Goal: Entertainment & Leisure: Consume media (video, audio)

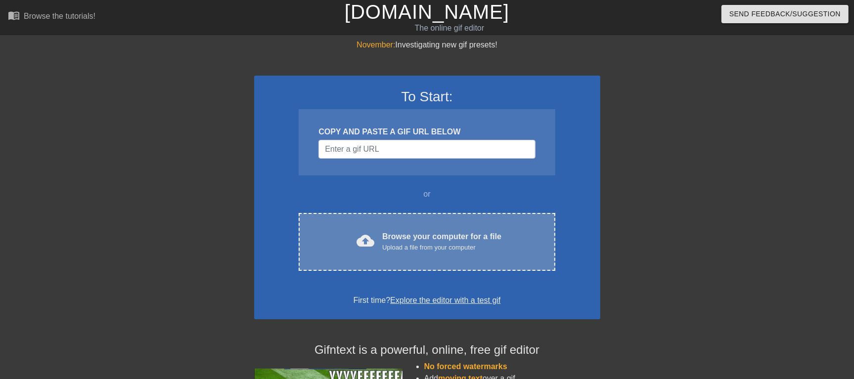
click at [381, 254] on div "cloud_upload Browse your computer for a file Upload a file from your computer C…" at bounding box center [427, 242] width 256 height 58
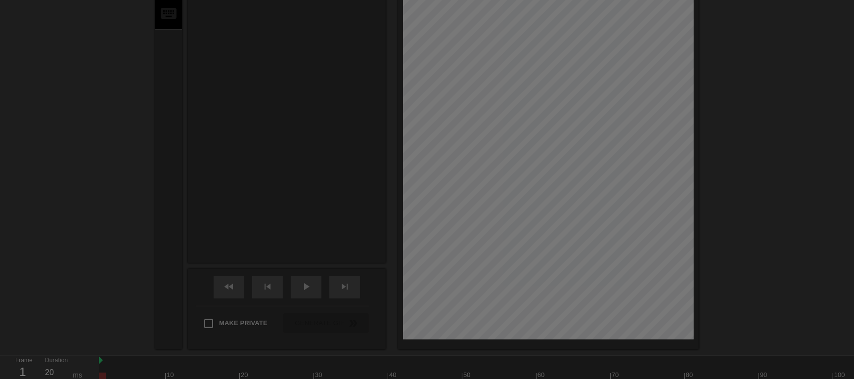
scroll to position [24, 0]
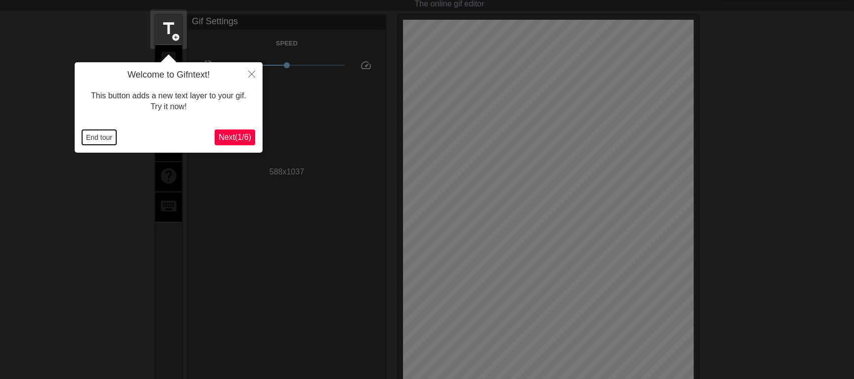
click at [102, 131] on button "End tour" at bounding box center [99, 137] width 34 height 15
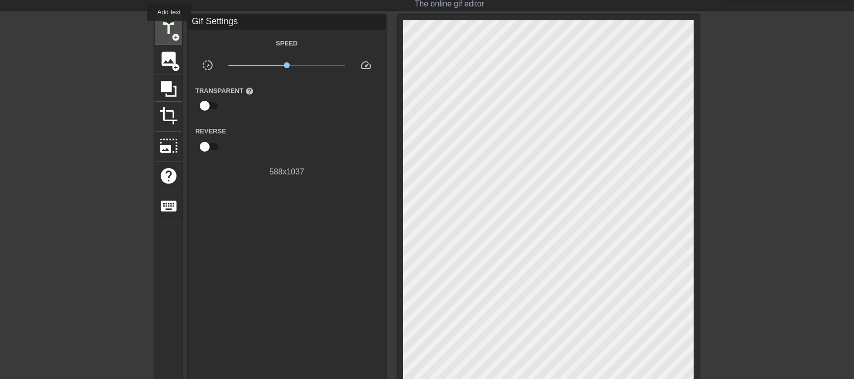
click at [167, 22] on span "title" at bounding box center [168, 28] width 19 height 19
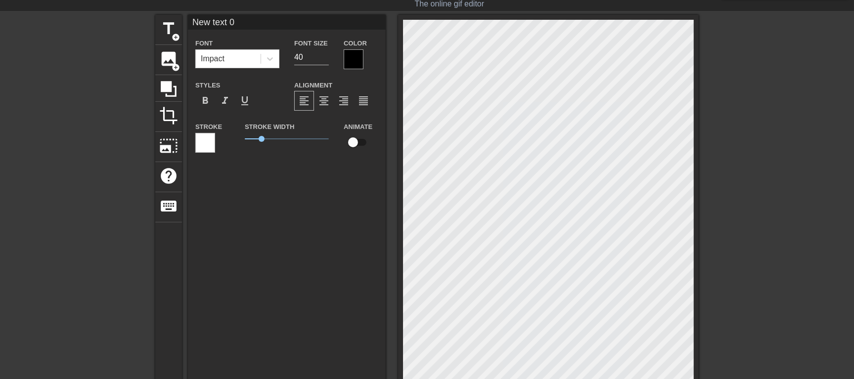
scroll to position [1, 1]
paste textarea "[DATE] утром твоей маме позвонили её "друзья" и поэтому она в очень игривом нас…"
type input "[DATE] утром твоей маме позвонили её "друзья" и поэтому она в очень игривом нас…"
type textarea "[DATE] утром твоей маме позвонили её "друзья" и поэтому она в очень игривом нас…"
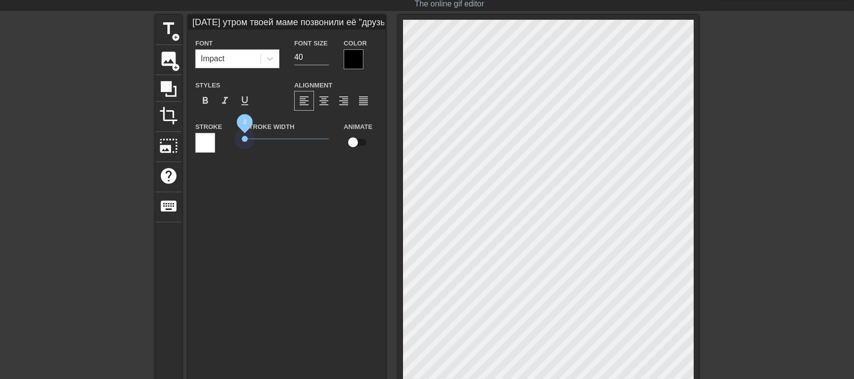
drag, startPoint x: 262, startPoint y: 137, endPoint x: 190, endPoint y: 129, distance: 72.7
click at [190, 129] on div "Stroke Stroke Width 0 Animate" at bounding box center [287, 141] width 198 height 41
click at [353, 66] on div at bounding box center [354, 59] width 20 height 20
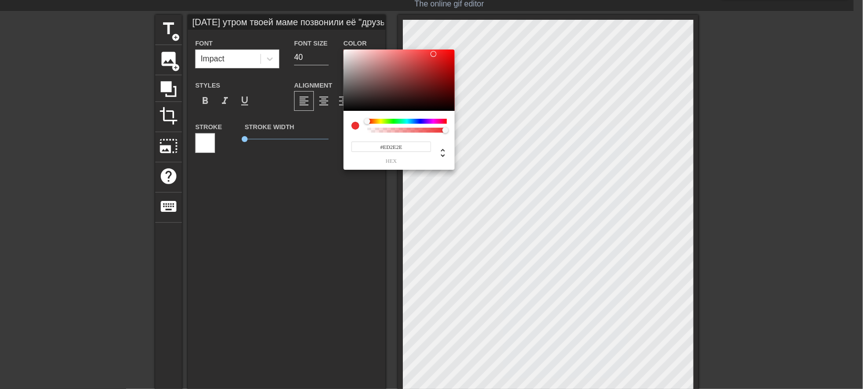
type input "#FFFFFF"
drag, startPoint x: 353, startPoint y: 66, endPoint x: 258, endPoint y: 5, distance: 113.8
click at [267, 7] on div "#FFFFFF hex" at bounding box center [431, 194] width 863 height 389
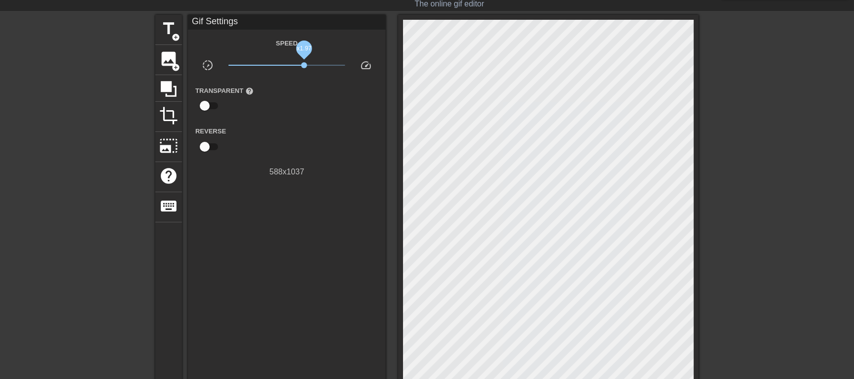
drag, startPoint x: 271, startPoint y: 67, endPoint x: 304, endPoint y: 66, distance: 33.1
click at [304, 66] on span "x1.97" at bounding box center [286, 65] width 117 height 12
drag, startPoint x: 304, startPoint y: 66, endPoint x: 296, endPoint y: 66, distance: 8.4
click at [296, 66] on span "x1.41" at bounding box center [296, 65] width 6 height 6
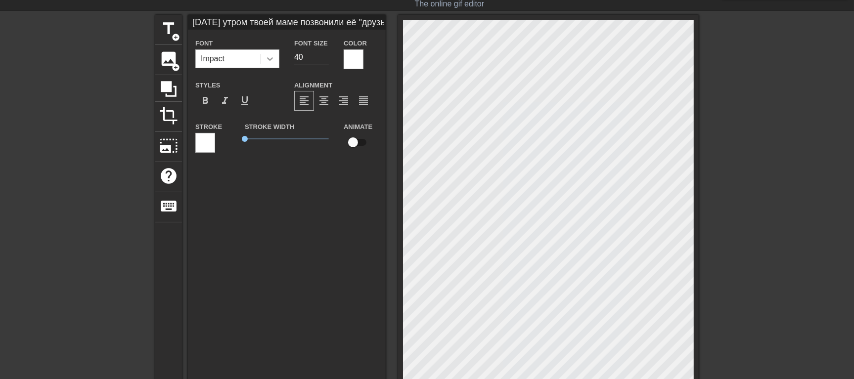
click at [267, 67] on div at bounding box center [270, 59] width 18 height 18
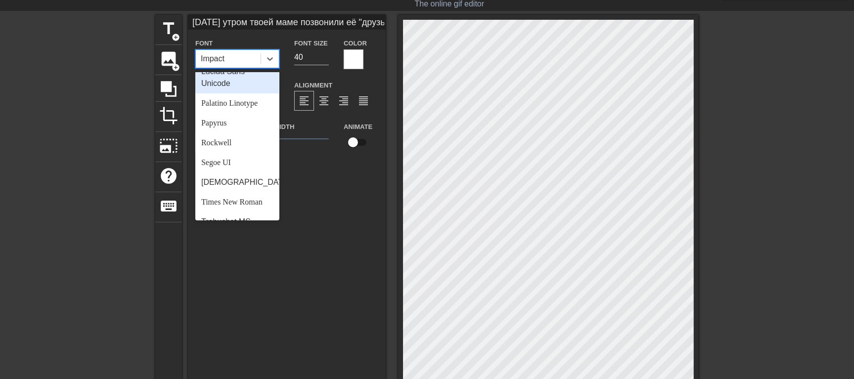
scroll to position [353, 0]
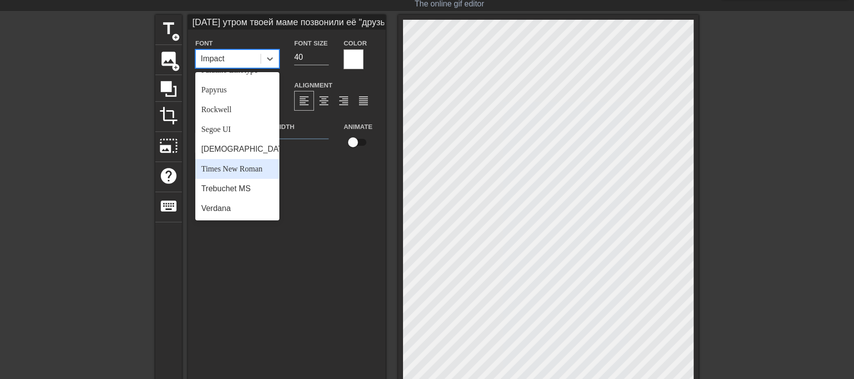
click at [248, 170] on div "Times New Roman" at bounding box center [237, 169] width 84 height 20
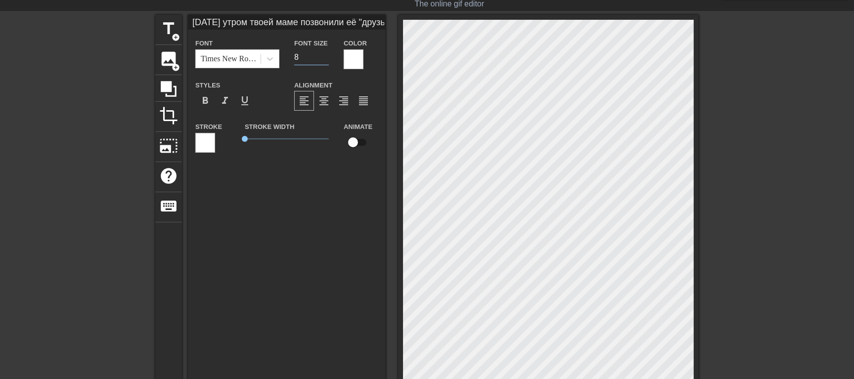
click at [325, 58] on input "8" at bounding box center [311, 57] width 35 height 16
click at [325, 58] on input "0" at bounding box center [311, 57] width 35 height 16
click at [328, 53] on input "1" at bounding box center [311, 57] width 35 height 16
click at [328, 53] on input "2" at bounding box center [311, 57] width 35 height 16
click at [328, 53] on input "3" at bounding box center [311, 57] width 35 height 16
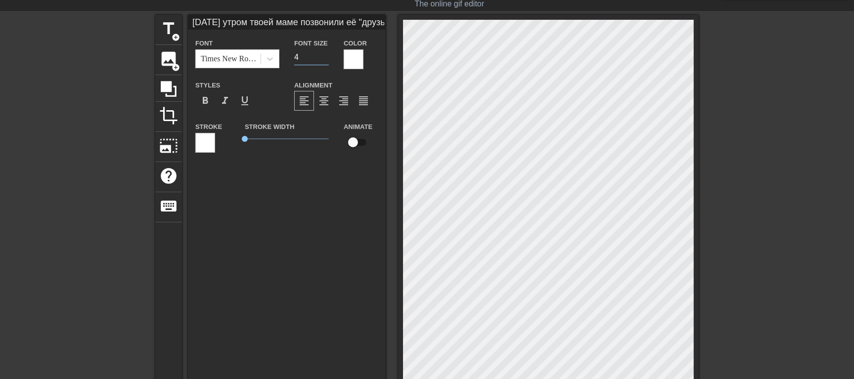
click at [328, 53] on input "4" at bounding box center [311, 57] width 35 height 16
click at [328, 53] on input "5" at bounding box center [311, 57] width 35 height 16
click at [328, 53] on input "6" at bounding box center [311, 57] width 35 height 16
click at [328, 53] on input "7" at bounding box center [311, 57] width 35 height 16
click at [328, 53] on input "8" at bounding box center [311, 57] width 35 height 16
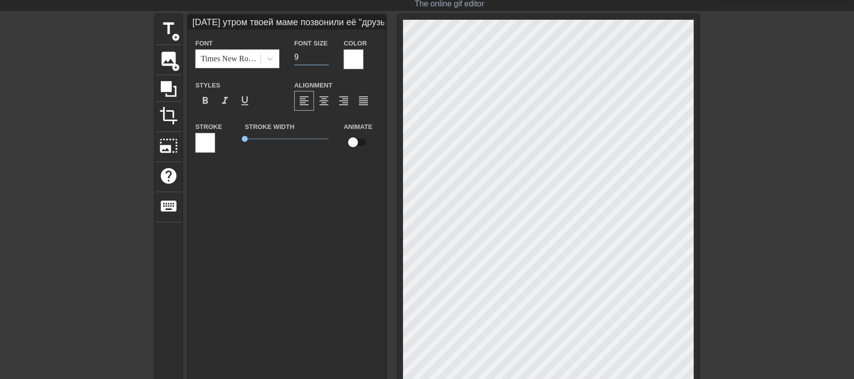
click at [328, 53] on input "9" at bounding box center [311, 57] width 35 height 16
click at [328, 53] on input "10" at bounding box center [311, 57] width 35 height 16
click at [328, 53] on input "11" at bounding box center [311, 57] width 35 height 16
type input "12"
click at [328, 53] on input "12" at bounding box center [311, 57] width 35 height 16
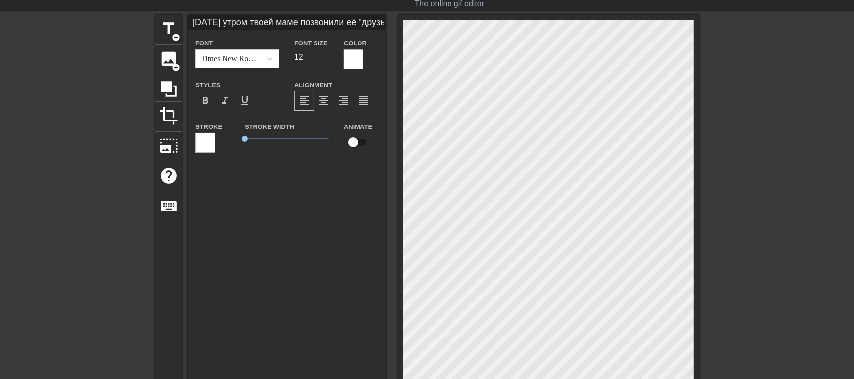
scroll to position [1, 1]
type input "[DATE] утром твоей маме позвонили её "друзья" и поэтому она в очень игривом нас…"
type textarea "[DATE] утром твоей маме позвонили её "друзья" и поэтому она в очень игривом нас…"
type input "[DATE] утром твоей маме позвонили её "друзья" и поэтому она в очень игривом нас…"
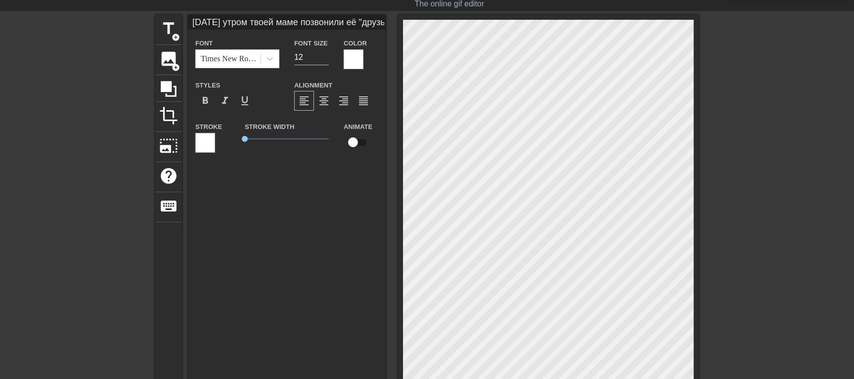
scroll to position [1, 1]
type textarea "[DATE] утром твоей маме позвонили её "друзья" и поэтому она в очень игривом нас…"
type input "[DATE] утром твоей маме позвонили её "друзья" и поэтому она в очень игривом нас…"
type textarea "[DATE] утром твоей маме позвонили её "друзья" и поэтому она в очень игривом нас…"
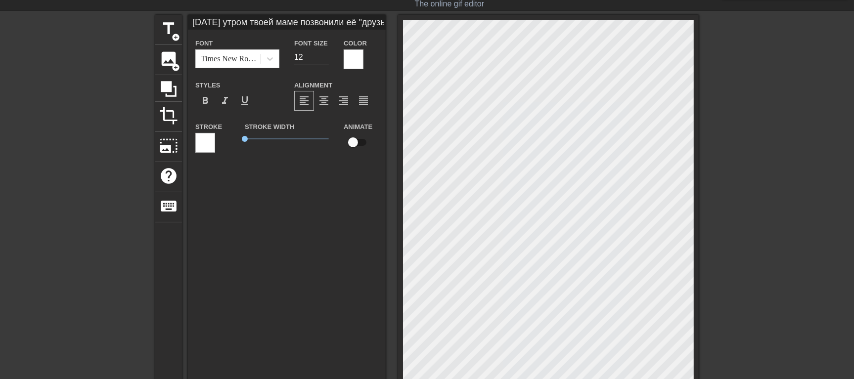
type input "[DATE] утром твоей маме позвонили её "друзья" и поэтому она в очень игривом нас…"
type textarea "[DATE] утром твоей маме позвонили её "друзья" и поэтому она в очень игривом нас…"
type input "[DATE] утром твоей маме позвонили её "друзья" и поэтому она в очень игривом нас…"
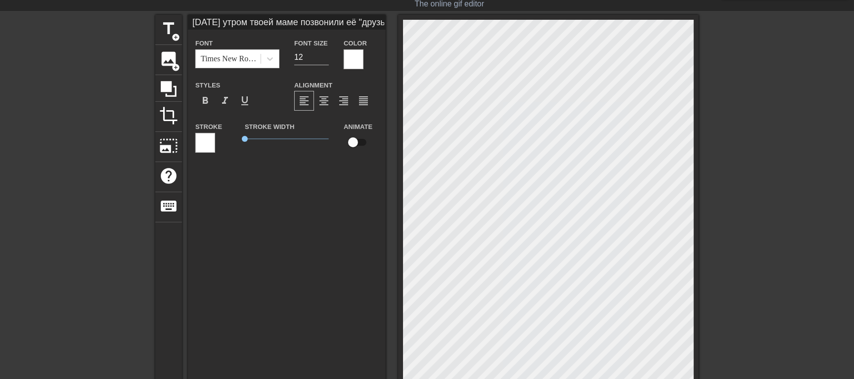
type textarea "[DATE] утром твоей маме позвонили её "друзья" и поэтому она в очень игривом нас…"
type input "[DATE] утром твоей маме позвонили её "друзья" и поэтому она в очень игривом нас…"
type textarea "[DATE] утром твоей маме позвонили её "друзья" и поэтому она в очень игривом нас…"
type input "[DATE] утром твоей маме позвонили её "друзья" и поэтому она в очень игривом нас…"
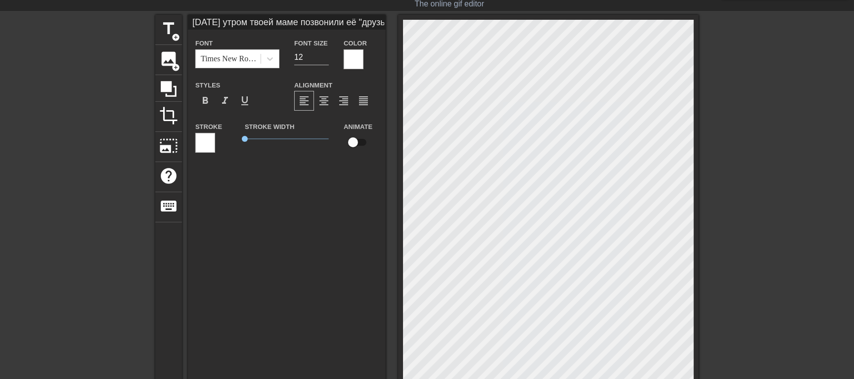
type textarea "[DATE] утром твоей маме позвонили её "друзья" и поэтому она в очень игривом нас…"
type input "[DATE] утром твоей маме позвонили её "друзья" и поэтому она в очень игривом нас…"
type textarea "[DATE] утром твоей маме позвонили её "друзья" и поэтому она в очень игривом нас…"
type input "[DATE] утром твоей маме позвонили её "друзья" и поэтому она в очень игривом нас…"
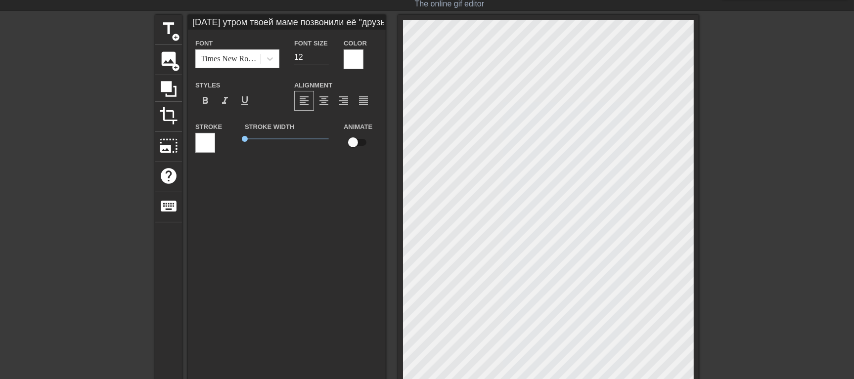
type textarea "[DATE] утром твоей маме позвонили её "друзья" и поэтому она в очень игривом нас…"
type input "[DATE] утром твоей маме позвонили её "друзья" и поэтому она в очень игривом нас…"
type textarea "[DATE] утром твоей маме позвонили её "друзья" и поэтому она в очень игривом нас…"
type input "[DATE] утром твоей маме позвонили её "друзья" и поэтому она в очень игривом нас…"
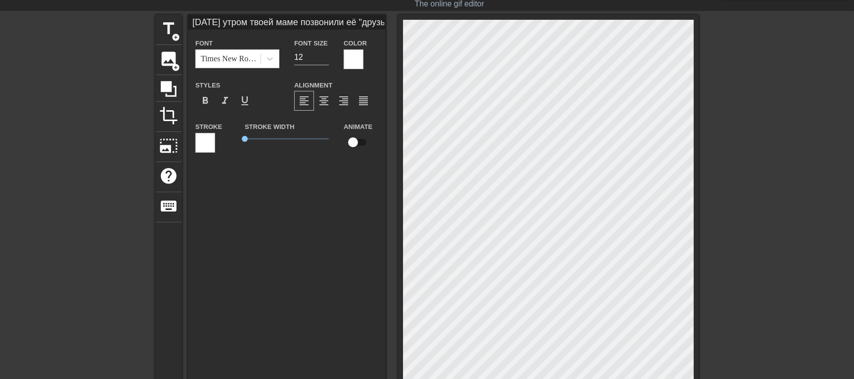
type textarea "[DATE] утром твоей маме позвонили её "друзья" и поэтому она в очень игривом нас…"
type input "[DATE] утром твоей маме позвонили её "друзья" и поэтому она в очень игривом нас…"
type textarea "[DATE] утром твоей маме позвонили её "друзья" и поэтому она в очень игривом нас…"
type input "[DATE] утром твоей маме позвонили её "друзья" и поэтому она в очень игривом нас…"
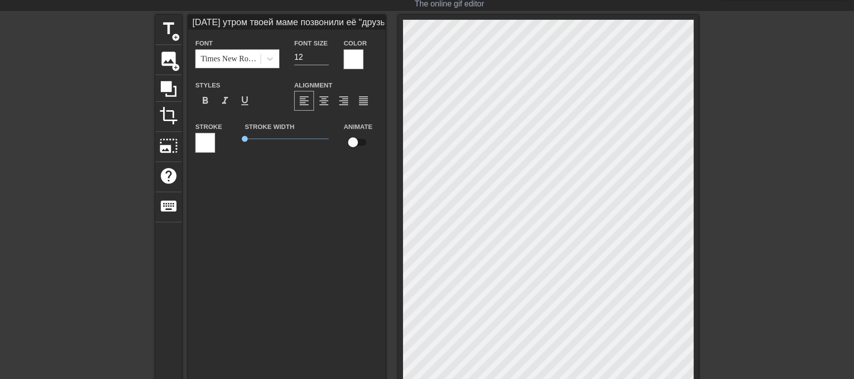
type textarea "[DATE] утром твоей маме позвонили её "друзья" и поэтому она в очень игривом нас…"
type input "[DATE] утром твоей маме позвонили её "друзья" и поэтому она в очень игривом нас…"
type textarea "[DATE] утром твоей маме позвонили её "друзья" и поэтому она в очень игривом нас…"
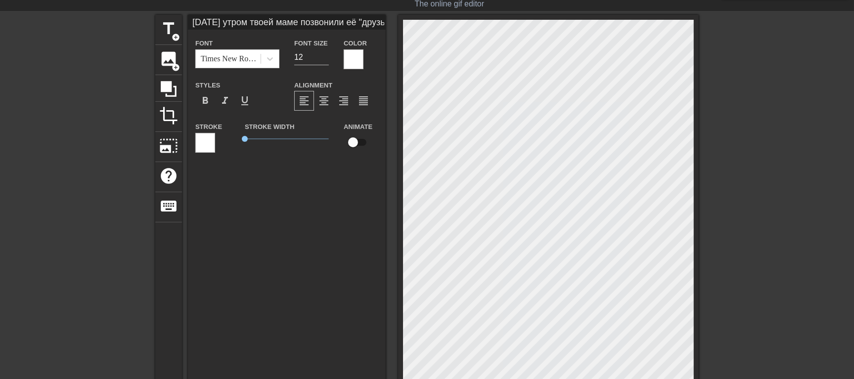
type input "[DATE] утром твоей маме позвонили её "друзья" и поэтому она в очень игривом нас…"
type textarea "[DATE] утром твоей маме позвонили её "друзья" и поэтому она в очень игривом нас…"
type input "[DATE] утром твоей маме позвонили её "друзья" и поэтому она в очень игривом нас…"
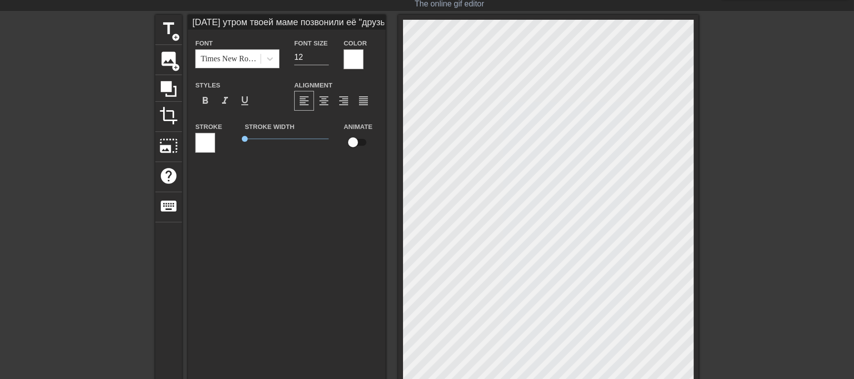
type textarea "[DATE] утром твоей маме позвонили её "друзья" и поэтому она в очень игривом нас…"
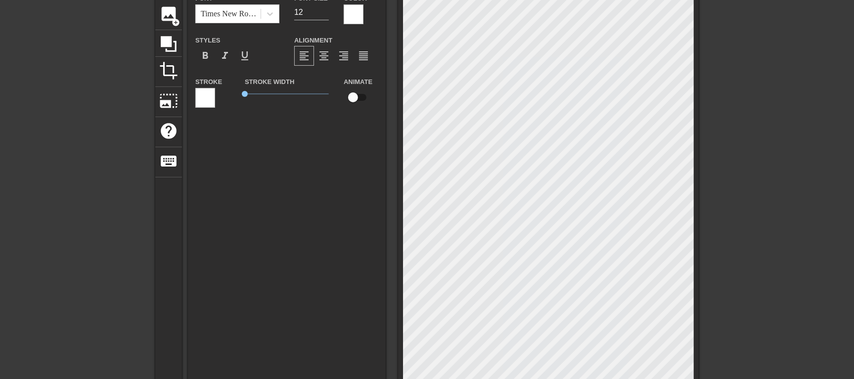
scroll to position [86, 0]
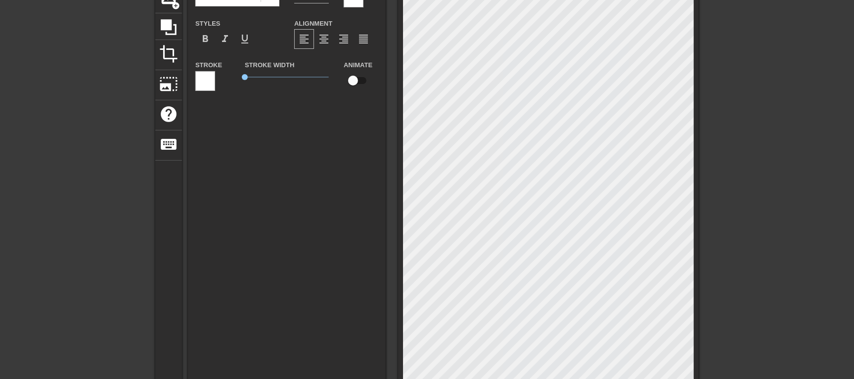
type input "[DATE] утром твоей маме позвонили её "друзья" и поэтому она в очень игривом нас…"
type textarea "[DATE] утром твоей маме позвонили её "друзья" и поэтому она в очень игривом нас…"
type input "[DATE] утром твоей маме позвонили её "друзья" и поэтому она в очень игривом нас…"
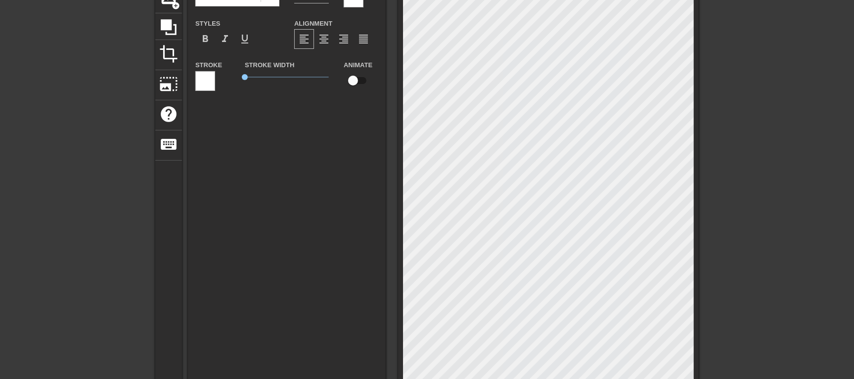
type textarea "[DATE] утром твоей маме позвонили её "друзья" и поэтому она в очень игривом нас…"
type input "[DATE] утром твоей маме позвонили её "друзья" и поэтому она в очень игривом нас…"
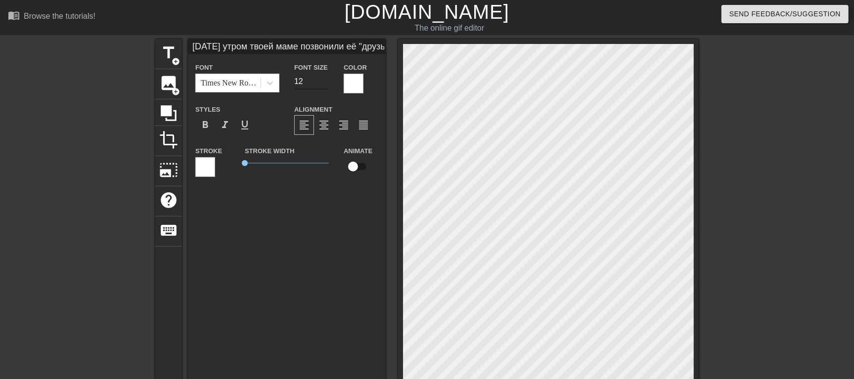
type textarea "[DATE] утром твоей маме позвонили её "друзья" и поэтому она в очень игривом нас…"
type input "[DATE] утром твоей маме позвонили её "друзья" и поэтому она в очень игривом нас…"
type input "13"
type input "[DATE] утром твоей маме позвонили её "друзья" и поэтому она в очень игривом нас…"
type input "14"
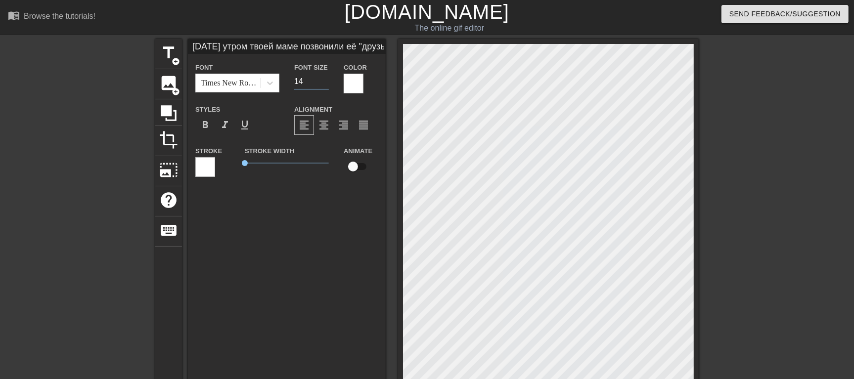
type input "[DATE] утром твоей маме позвонили её "друзья" и поэтому она в очень игривом нас…"
type input "15"
type input "[DATE] утром твоей маме позвонили её "друзья" и поэтому она в очень игривом нас…"
type input "16"
type input "[DATE] утром твоей маме позвонили её "друзья" и поэтому она в очень игривом нас…"
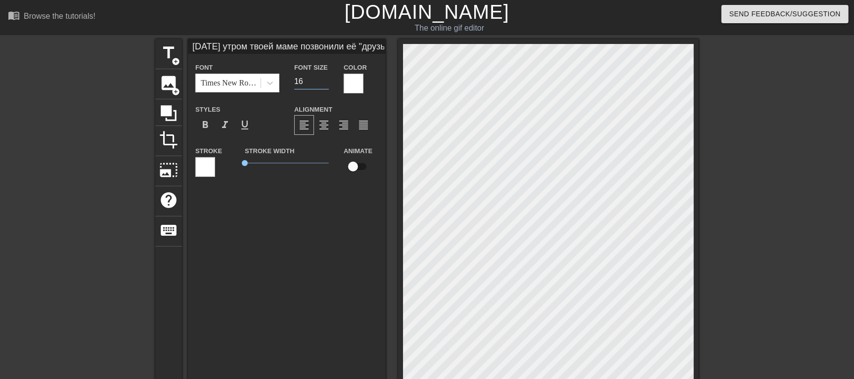
type input "17"
type input "[DATE] утром твоей маме позвонили её "друзья" и поэтому она в очень игривом нас…"
type input "18"
type input "[DATE] утром твоей маме позвонили её "друзья" и поэтому она в очень игривом нас…"
type input "19"
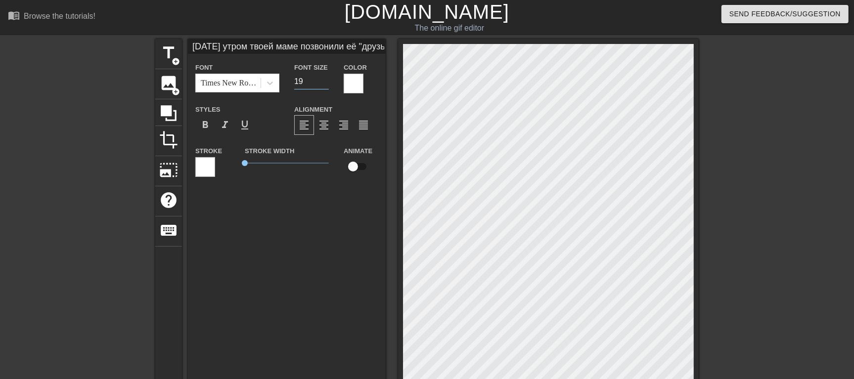
click at [325, 78] on input "19" at bounding box center [311, 82] width 35 height 16
type input "[DATE] утром твоей маме позвонили её "друзья" и поэтому она в очень игривом нас…"
type input "20"
click at [325, 78] on input "20" at bounding box center [311, 82] width 35 height 16
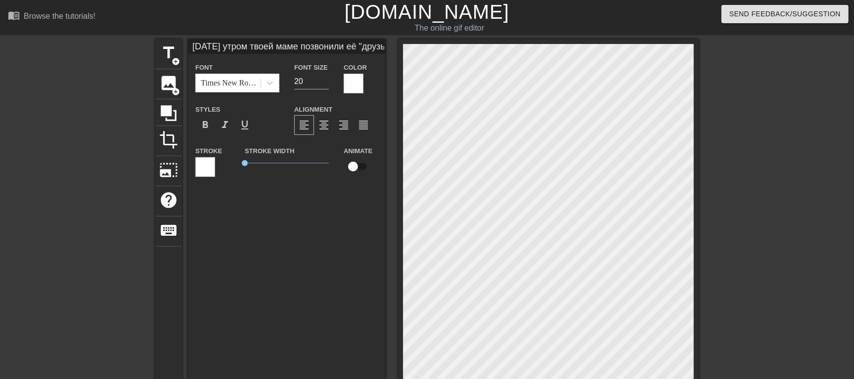
click at [843, 220] on div at bounding box center [784, 187] width 148 height 297
type input "[DATE] утром твоей маме позвонили её "друзья" и поэтому она в очень игривом нас…"
type input "21"
click at [322, 78] on input "21" at bounding box center [311, 82] width 35 height 16
type input "[DATE] утром твоей маме позвонили её "друзья" и поэтому она в очень игривом нас…"
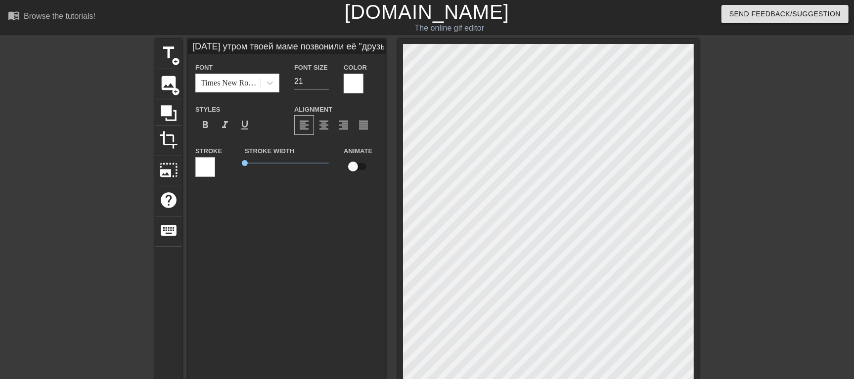
type textarea "[DATE] утром твоей маме позвонили её "друзья" и поэтому она в очень игривом нас…"
type input "[DATE] утром твоей маме позвонили её "друзья" и поэтому она в очень игривом нас…"
type textarea "[DATE] утром твоей маме позвонили её "друзья" и поэтому она в очень игривом нас…"
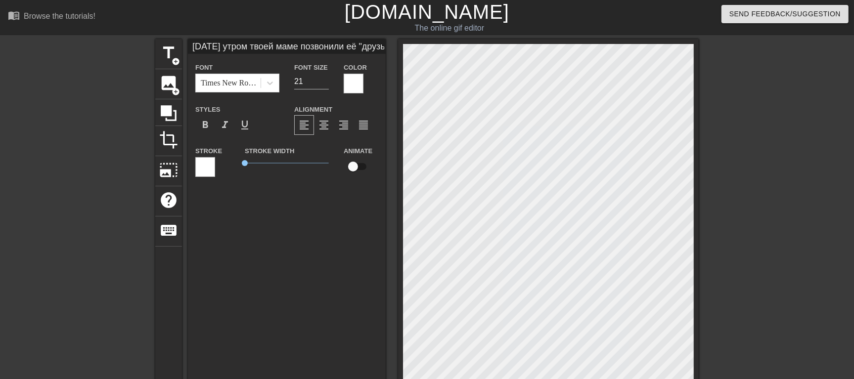
type input "[DATE] утром твоей маме позвонили её "друзья" и поэтому она в очень игривом нас…"
type textarea "[DATE] утром твоей маме позвонили её "друзья" и поэтому она в очень игривом нас…"
type input "[DATE] утром твоей маме позвонили её "друзья" и поэтому она в очень игривом нас…"
type textarea "[DATE] утром твоей маме позвонили её "друзья" и поэтому она в очень игривом нас…"
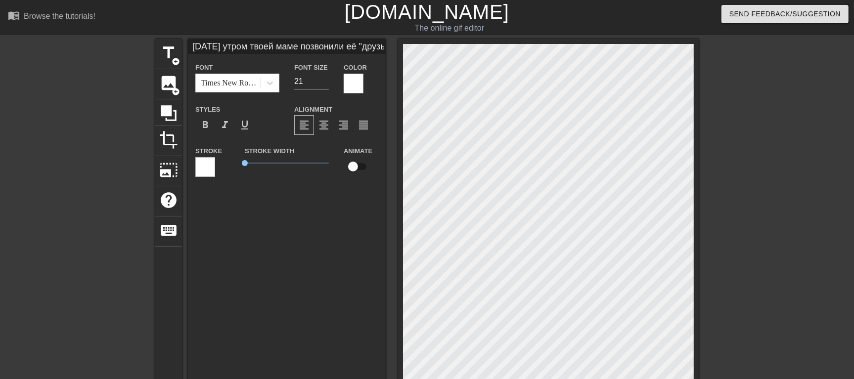
scroll to position [2, 10]
type input "[DATE] утром твоей маме позвонили её "друзья" и поэтому она в очень игривом нас…"
type textarea "[DATE] утром твоей маме позвонили её "друзья" и поэтому она в очень игривом нас…"
type input "[DATE] утром твоей маме позвонили её "друзья" и поэтому она в очень игривом нас…"
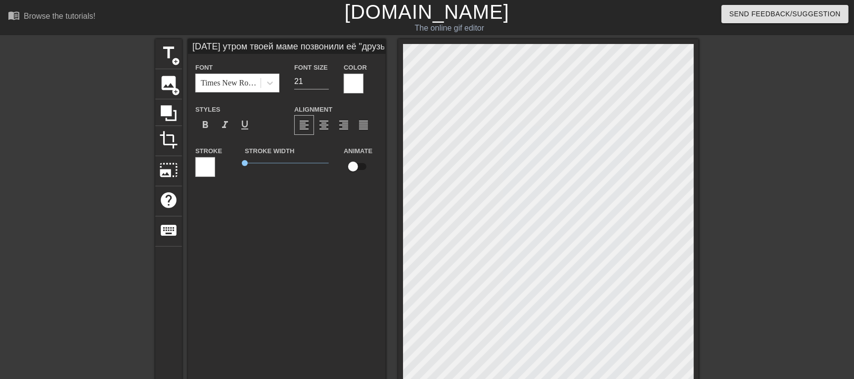
type textarea "[DATE] утром твоей маме позвонили её "друзья" и поэтому она в очень игривом нас…"
type input "[DATE] утром твоей маме позвонили её "друзья" и поэтому она в очень игривом нас…"
type textarea "[DATE] утром твоей маме позвонили её "друзья" и поэтому она в очень игривом нас…"
type input "[DATE] утром твоей маме позвонили её "друзья" и поэтому она в очень игривом нас…"
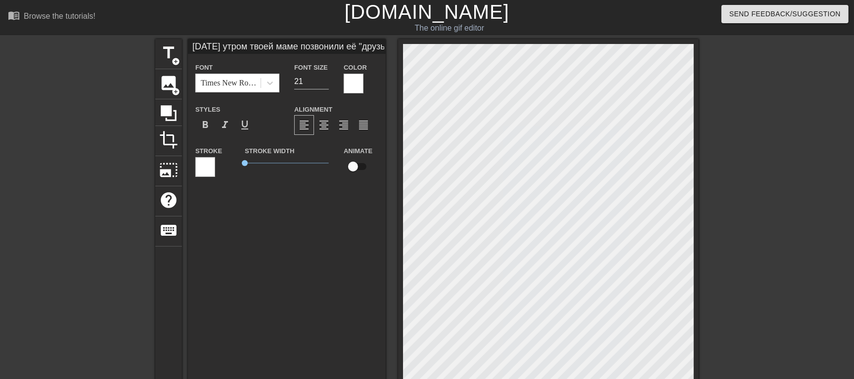
scroll to position [3, 1]
type textarea "[DATE] утром твоей маме позвонили её "друзья" и поэтому она в очень игривом нас…"
type input "[DATE] утром твоей маме позвонили её "друзья" и поэтому она в очень игривом нас…"
type textarea "[DATE] утром твоей маме позвонили её "друзья" и поэтому она в очень игривом нас…"
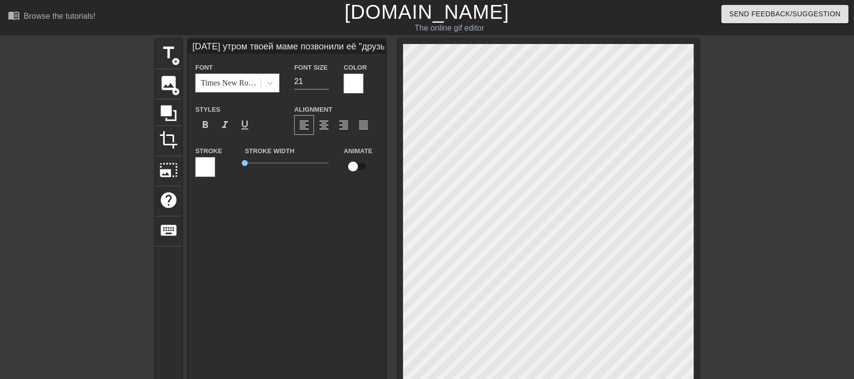
type input "[DATE] утром твоей маме позвонили её "друзья" и поэтому она в очень игривом нас…"
type textarea "[DATE] утром твоей маме позвонили её "друзья" и поэтому она в очень игривом нас…"
type input "[DATE] утром твоей маме позвонили её "друзья" и поэтому она в очень игривом нас…"
type textarea "[DATE] утром твоей маме позвонили её "друзья" и поэтому она в очень игривом нас…"
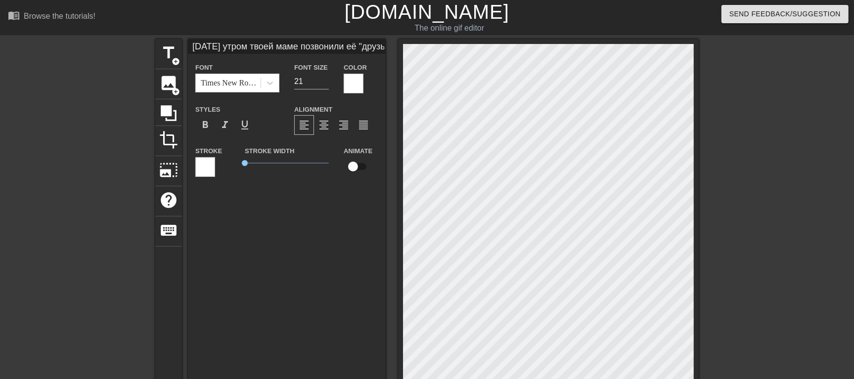
type input "[DATE] утром твоей маме позвонили её "друзья" и поэтому она в очень игривом нас…"
type textarea "[DATE] утром твоей маме позвонили её "друзья" и поэтому она в очень игривом нас…"
type input "[DATE] утром твоей маме позвонили её "друзья" и поэтому она в очень игривом нас…"
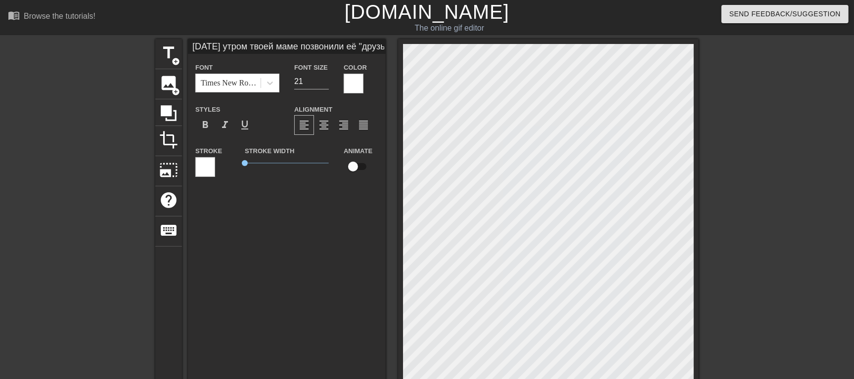
type textarea "[DATE] утром твоей маме позвонили её "друзья" и поэтому она в очень игривом нас…"
type input "[DATE] утром твоей маме позвонили её "друзья" и поэтому она в очень игривом нас…"
type textarea "[DATE] утром твоей маме позвонили её "друзья" и поэтому она в очень игривом нас…"
type input "[DATE] утром твоей маме позвонили её "друзья" и поэтому она в очень игривом нас…"
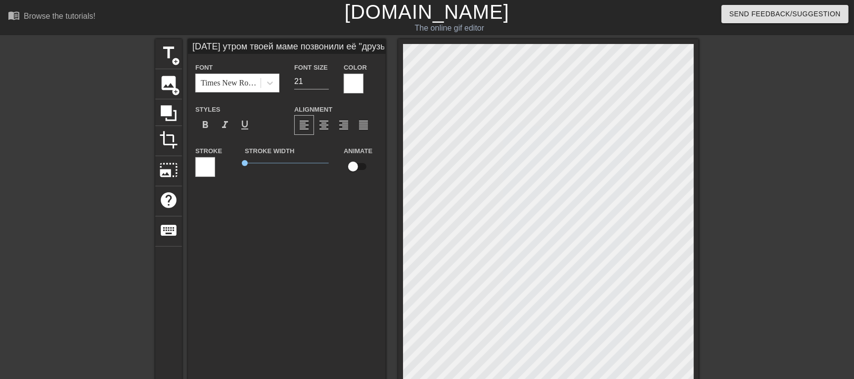
type textarea "[DATE] утром твоей маме позвонили её "друзья" и поэтому она в очень игривом нас…"
type input "[DATE] утром твоей маме позвонили её "друзья" и поэтому она в очень игривом нас…"
type textarea "[DATE] утром твоей маме позвонили её "друзья" и поэтому она в очень игривом нас…"
type input "[DATE] утром твоей маме позвонили её "друзья" и поэтому она в очень игривом нас…"
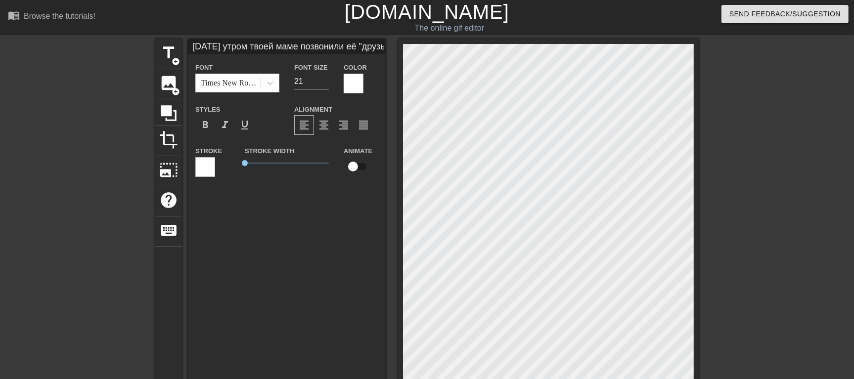
scroll to position [2, 3]
type textarea "[DATE] утром твоей маме позвонили её "друзья" и поэтому она в очень игривом нас…"
type input "[DATE] утром твоей маме позвонили её "друзья" и поэтому она в очень игривом нас…"
type textarea "[DATE] утром твоей маме позвонили её "друзья" и поэтому она в очень игривом нас…"
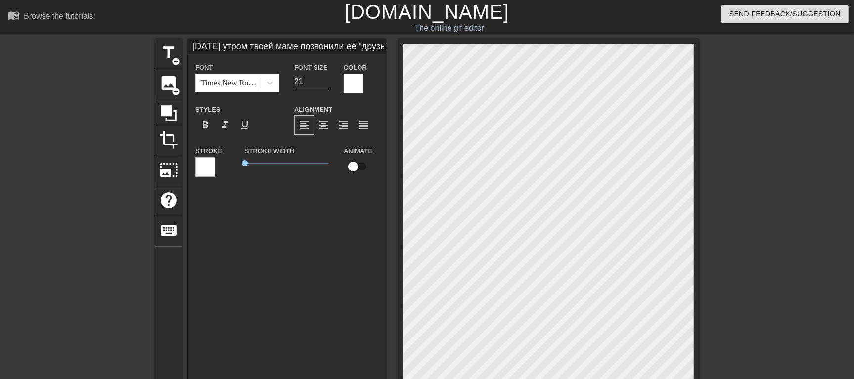
type input "[DATE] утром твоей маме позвонили её "друзья" и поэтому она в очень игривом нас…"
type textarea "[DATE] утром твоей маме позвонили её "друзья" и поэтому она в очень игривом нас…"
type input "[DATE] утром твоей маме позвонили её "друзья" и поэтому она в очень игривом нас…"
type textarea "[DATE] утром твоей маме позвонили её "друзья" и поэтому она в очень игривом нас…"
type input "[DATE] утром твоей маме позвонили её "друзья" и поэтому она в очень игривом нас…"
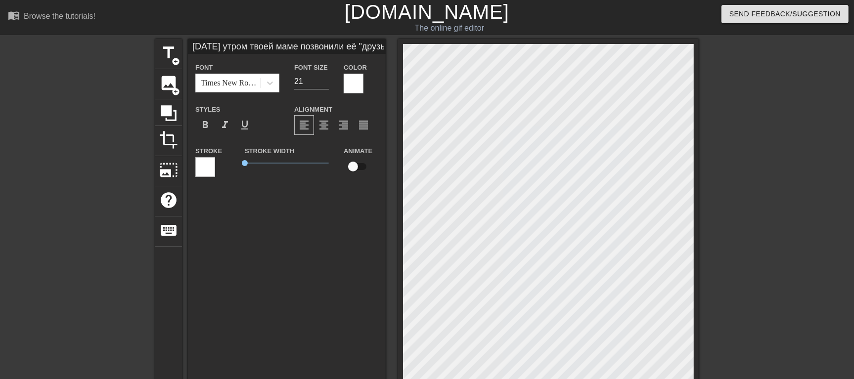
scroll to position [3, 3]
type textarea "[DATE] утром твоей маме позвонили её "друзья" и поэтому она в очень игривом нас…"
type input "[DATE] утром твоей маме позвонили её "друзья" и поэтому она в очень игривом нас…"
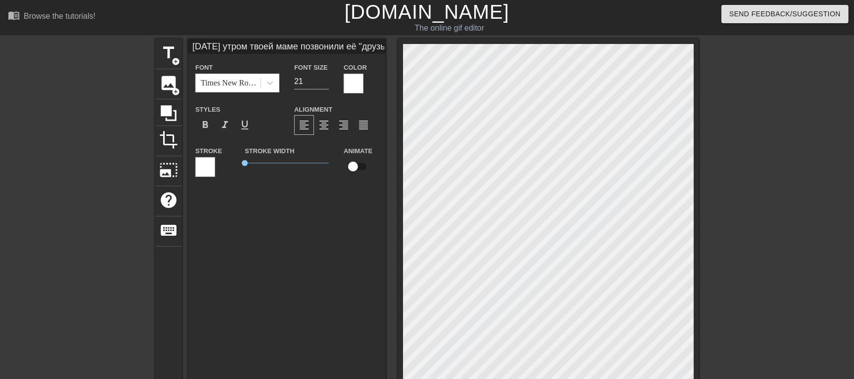
type textarea "[DATE] утром твоей маме позвонили её "друзья" и поэтому она в очень игривом нас…"
type input "[DATE] утром твоей маме позвонили её "друзья" и поэтому она в очень игривом нас…"
type textarea "[DATE] утром твоей маме позвонили её "друзья" и поэтому она в очень игривом нас…"
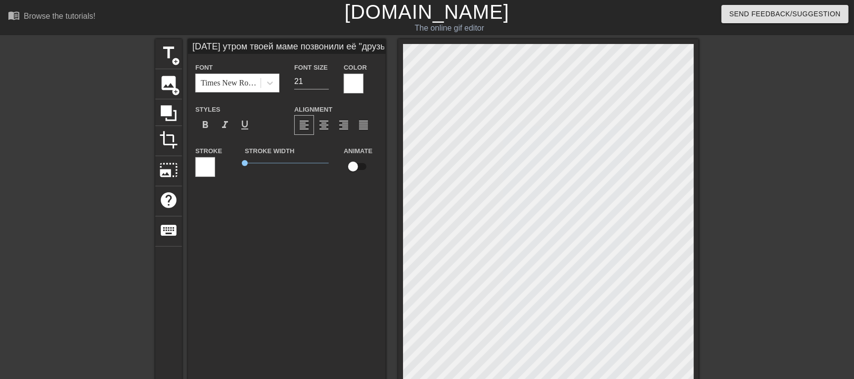
type input "[DATE] утром твоей маме позвонили её "друзья" и поэтому она в очень игривом нас…"
type textarea "[DATE] утром твоей маме позвонили её "друзья" и поэтому она в очень игривом нас…"
click at [787, 111] on div at bounding box center [784, 187] width 148 height 297
type input "[DATE] утром твоей маме позвонили её "друзья" и поэтому она в очень игривом нас…"
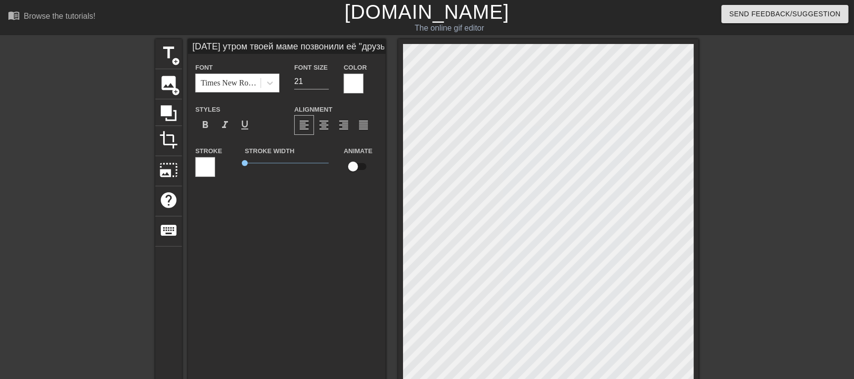
scroll to position [5, 5]
type textarea "[DATE] утром твоей маме позвонили её "друзья" и поэтому она в очень игривом нас…"
type input "[DATE] утром твоей маме позвонили её "друзья" и поэтому она в очень игривом нас…"
type textarea "[DATE] утром твоей маме позвонили её "друзья" и поэтому она в очень игривом нас…"
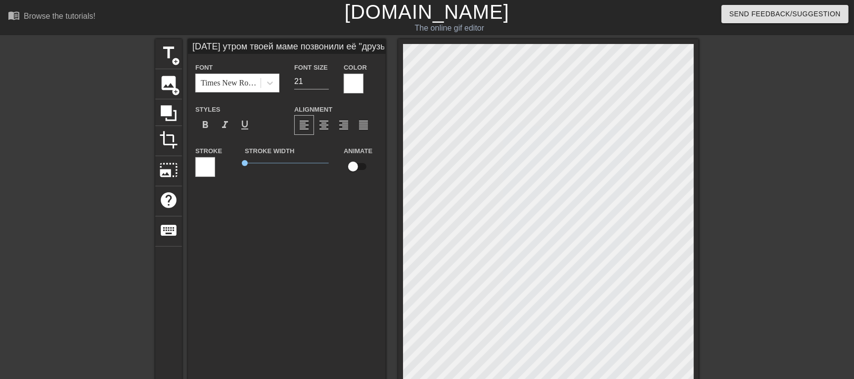
type input "[DATE] утром твоей маме позвонили её "друзья" и поэтому она в очень игривом нас…"
type textarea "[DATE] утром твоей маме позвонили её "друзья" и поэтому она в очень игривом нас…"
type input "[DATE] утром твоей маме позвонили её "друзья" и поэтому она в очень игривом нас…"
type input "20"
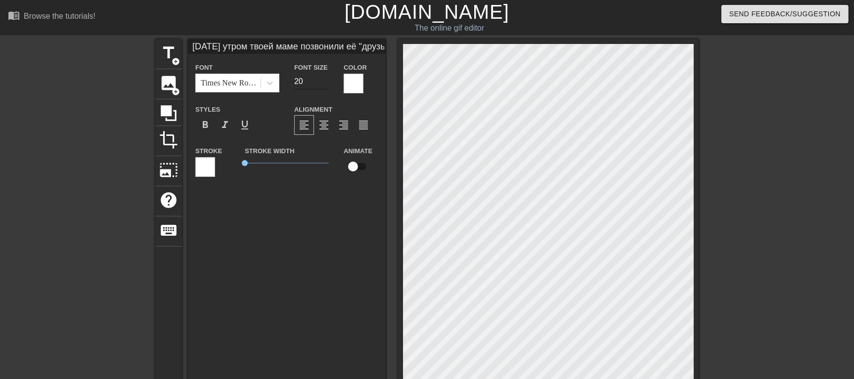
click at [326, 83] on input "20" at bounding box center [311, 82] width 35 height 16
type input "[DATE] утром твоей маме позвонили её "друзья" и поэтому она в очень игривом нас…"
type textarea "[DATE] утром твоей маме позвонили её "друзья" и поэтому она в очень игривом нас…"
type input "[DATE] утром твоей маме позвонили её "друзья" и поэтому она в очень игривом нас…"
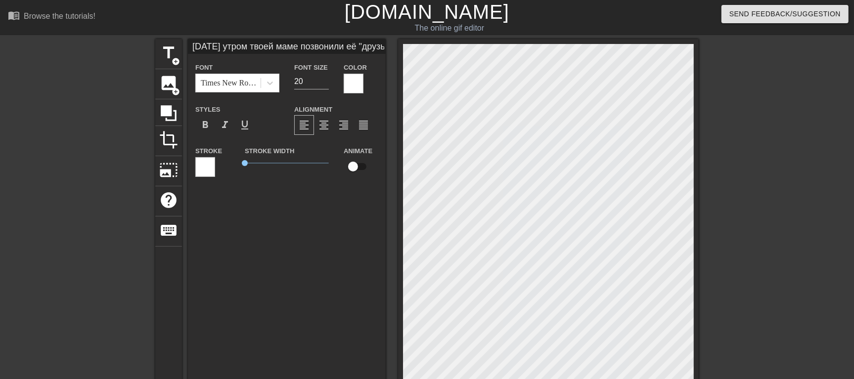
scroll to position [5, 3]
type textarea "[DATE] утром твоей маме позвонили её "друзья" и поэтому она в очень игривом нас…"
type input "[DATE] утром твоей маме позвонили её "друзья" и поэтому она в очень игривом нас…"
type textarea "[DATE] утром твоей маме позвонили её "друзья" и поэтому она в очень игривом нас…"
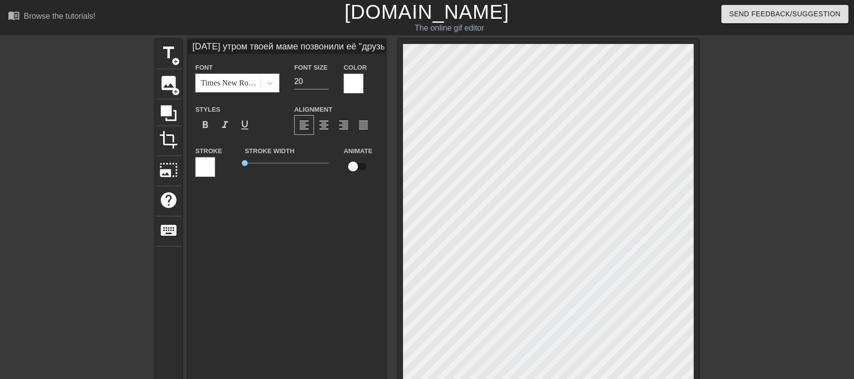
scroll to position [5, 2]
type input "[DATE] утром твоей маме позвонили её "друзья" и поэтому она в очень игривом нас…"
type textarea "[DATE] утром твоей маме позвонили её "друзья" и поэтому она в очень игривом нас…"
type input "[DATE] утром твоей маме позвонили её "друзья" и поэтому она в очень игривом нас…"
type textarea "[DATE] утром твоей маме позвонили её "друзья" и поэтому она в очень игривом нас…"
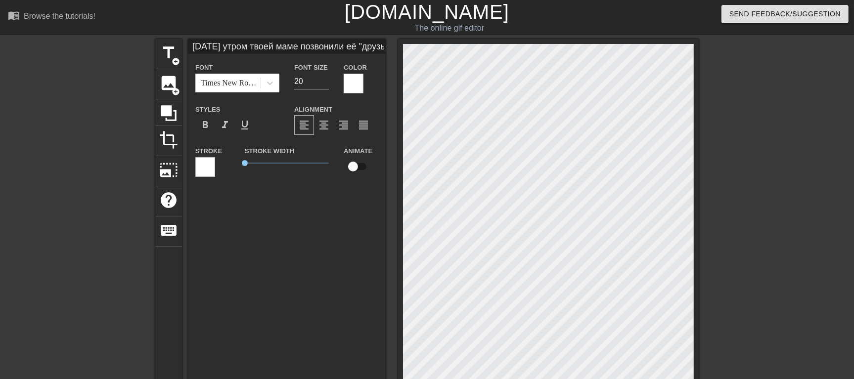
type input "[DATE] утром твоей маме позвонили её "друзья" и поэтому она в очень игривом нас…"
type textarea "[DATE] утром твоей маме позвонили её "друзья" и поэтому она в очень игривом нас…"
type input "[DATE] утром твоей маме позвонили её "друзья" и поэтому она в очень игривом нас…"
type textarea "[DATE] утром твоей маме позвонили её "друзья" и поэтому она в очень игривом нас…"
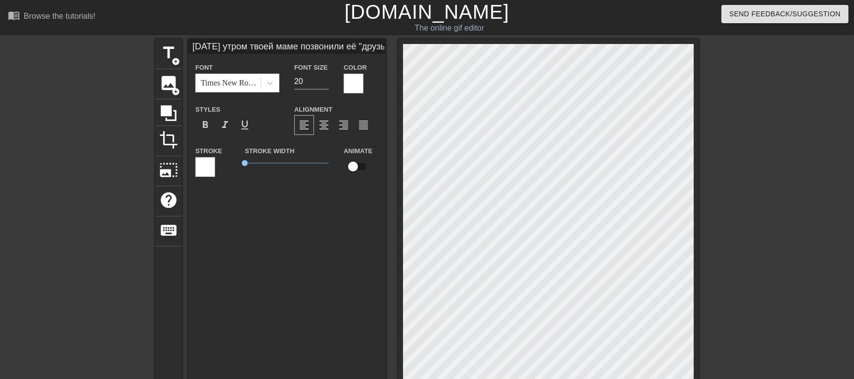
type input "[DATE] утром твоей маме позвонили её "друзья" и поэтому она в очень игривом нас…"
type textarea "[DATE] утром твоей маме позвонили её "друзья" и поэтому она в очень игривом нас…"
type input "[DATE] утром твоей маме позвонили её "друзья" и поэтому она в очень игривом нас…"
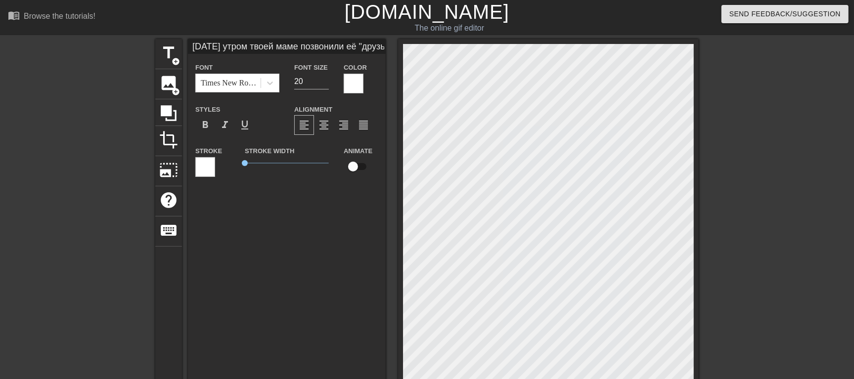
type textarea "[DATE] утром твоей маме позвонили её "друзья" и поэтому она в очень игривом нас…"
type input "[DATE] утром твоей маме позвонили её "друзья" и поэтому она в очень игривом нас…"
type textarea "[DATE] утром твоей маме позвонили её "друзья" и поэтому она в очень игривом нас…"
type input "[DATE] утром твоей маме позвонили её "друзья" и поэтому она в очень игривом нас…"
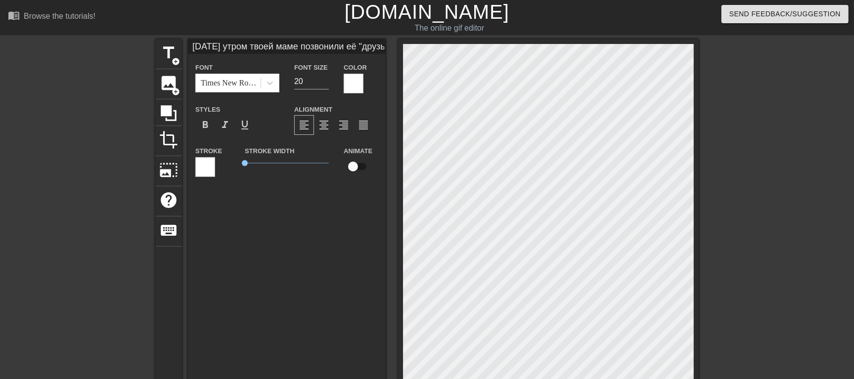
type textarea "[DATE] утром твоей маме позвонили её "друзья" и поэтому она в очень игривом нас…"
type input "[DATE] утром твоей маме позвонили её "друзья" и поэтому она в очень игривом нас…"
type textarea "[DATE] утром твоей маме позвонили её "друзья" и поэтому она в очень игривом нас…"
type input "[DATE] утром твоей маме позвонили её "друзья" и поэтому она в очень игривом нас…"
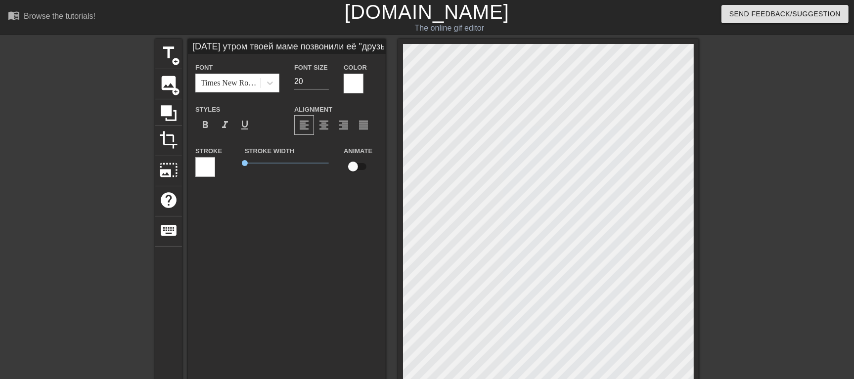
type textarea "[DATE] утром твоей маме позвонили её "друзья" и поэтому она в очень игривом нас…"
click at [752, 201] on div at bounding box center [784, 187] width 148 height 297
type input "[DATE] утром твоей маме позвонили её "друзья" и поэтому она в очень игривом нас…"
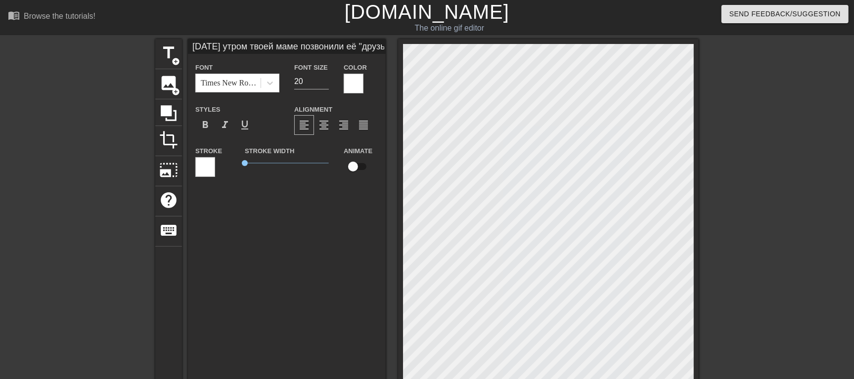
scroll to position [8, 1]
type textarea "[DATE] утром твоей маме позвонили её "друзья" и поэтому она в очень игривом нас…"
type input "[DATE] утром твоей маме позвонили её "друзья" и поэтому она в очень игривом нас…"
type textarea "[DATE] утром твоей маме позвонили её "друзья" и поэтому она в очень игривом нас…"
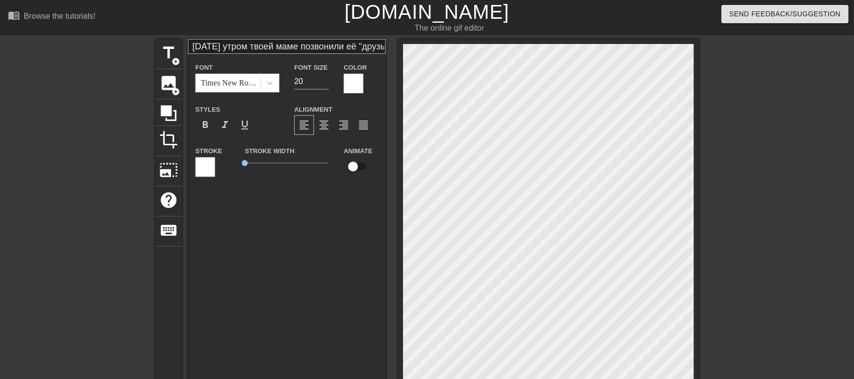
type input "[DATE] утром твоей маме позвонили её "друзья" и поэтому она в очень игривом нас…"
type textarea "[DATE] утром твоей маме позвонили её "друзья" и поэтому она в очень игривом нас…"
type input "[DATE] утром твоей маме позвонили её "друзья" и поэтому она в очень игривом нас…"
type textarea "[DATE] утром твоей маме позвонили её "друзья" и поэтому она в очень игривом нас…"
click at [716, 154] on div at bounding box center [784, 187] width 148 height 297
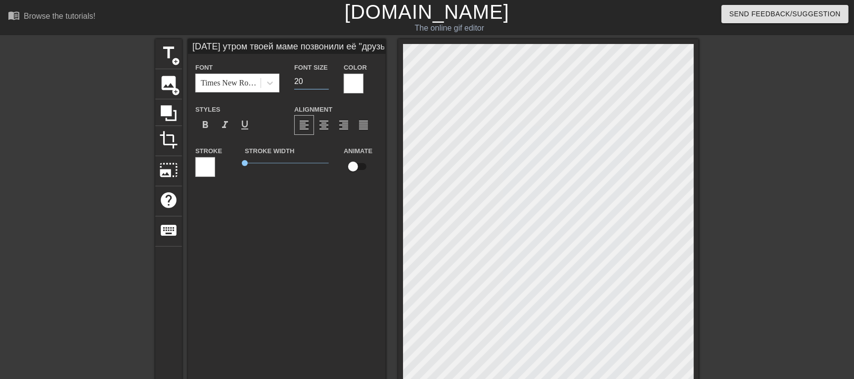
type input "[DATE] утром твоей маме позвонили её "друзья" и поэтому она в очень игривом нас…"
type input "21"
click at [325, 80] on input "21" at bounding box center [311, 82] width 35 height 16
type input "[DATE] утром твоей маме позвонили её "друзья" и поэтому она в очень игривом нас…"
type input "22"
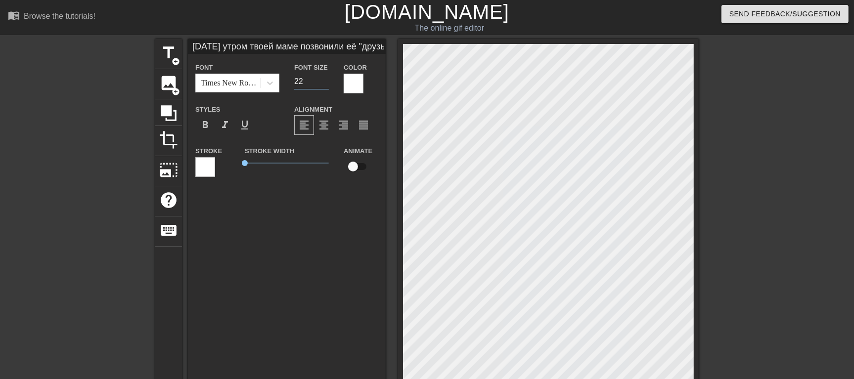
click at [325, 80] on input "22" at bounding box center [311, 82] width 35 height 16
type input "[DATE] утром твоей маме позвонили её "друзья" и поэтому она в очень игривом нас…"
type textarea "[DATE] утром твоей маме позвонили её "друзья" и поэтому она в очень игривом нас…"
type input "[DATE] утром твоей маме позвонили её "друзья" и поэтому она в очень игривом нас…"
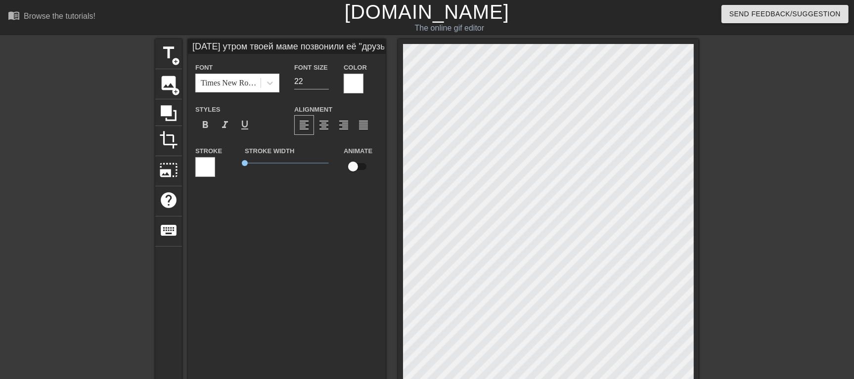
scroll to position [7, 1]
type textarea "[DATE] утром твоей маме позвонили её "друзья" и поэтому она в очень игривом нас…"
type input "[DATE] утром твоей маме позвонили её "друзья" и поэтому она в очень игривом нас…"
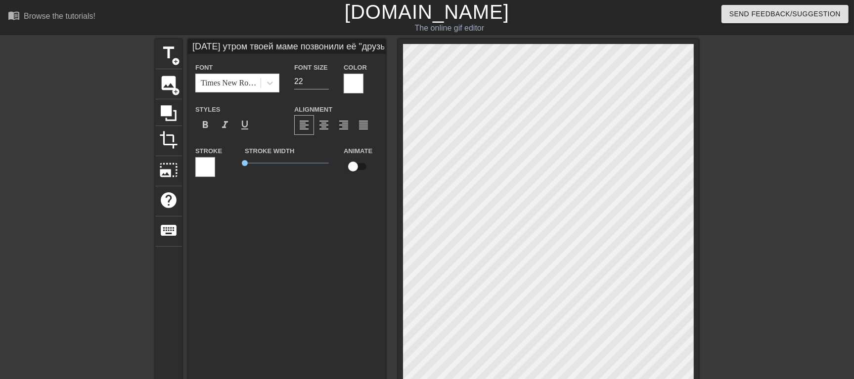
type textarea "[DATE] утром твоей маме позвонили её "друзья" и поэтому она в очень игривом нас…"
type input "[DATE] утром твоей маме позвонили её "друзья" и поэтому она в очень игривом нас…"
type textarea "[DATE] утром твоей маме позвонили её "друзья" и поэтому она в очень игривом нас…"
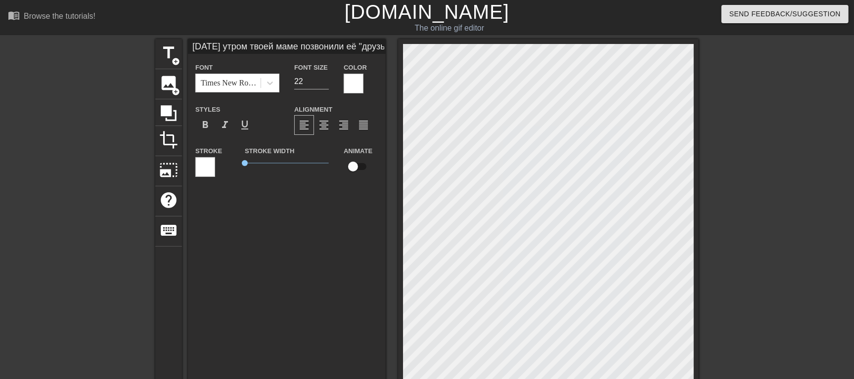
type input "[DATE] утром твоей маме позвонили её "друзья" и поэтому она в очень игривом нас…"
type textarea "[DATE] утром твоей маме позвонили её "друзья" и поэтому она в очень игривом нас…"
click at [809, 200] on div at bounding box center [784, 187] width 148 height 297
click at [791, 129] on div at bounding box center [784, 187] width 148 height 297
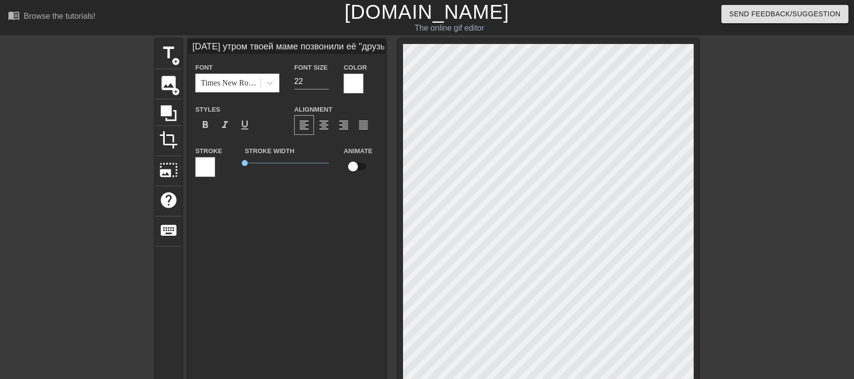
type input "[DATE] утром твоей маме позвонили её "друзья" и поэтому она в очень игривом нас…"
type textarea "[DATE] утром твоей маме позвонили её "друзья" и поэтому она в очень игривом нас…"
type input "[DATE] утром твоей маме позвонили её "друзья" и поэтому она в очень игривом нас…"
type textarea "[DATE] утром твоей маме позвонили её "друзья" и поэтому она в очень игривом нас…"
type input "[DATE] утром твоей маме позвонили её "друзья" и поэтому она в очень игривом нас…"
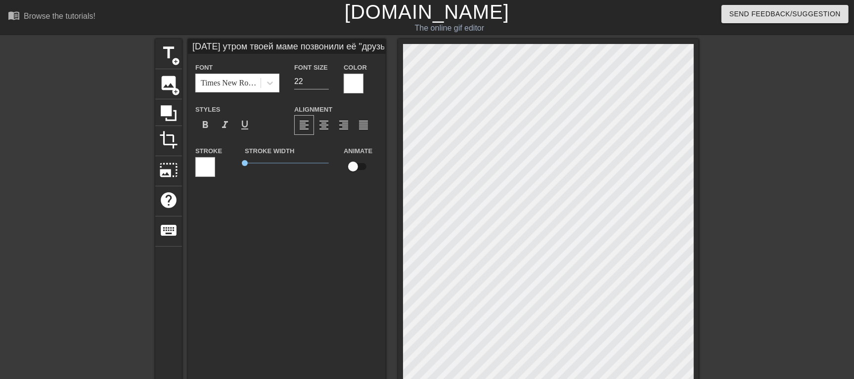
type textarea "[DATE] утром твоей маме позвонили её "друзья" и поэтому она в очень игривом нас…"
type input "[DATE] утром твоей маме позвонили её "друзья" и поэтому она в очень игривом нас…"
type textarea "[DATE] утром твоей маме позвонили её "друзья" и поэтому она в очень игривом нас…"
type input "[DATE] утром твоей маме позвонили её "друзья" и поэтому она в очень игривом нас…"
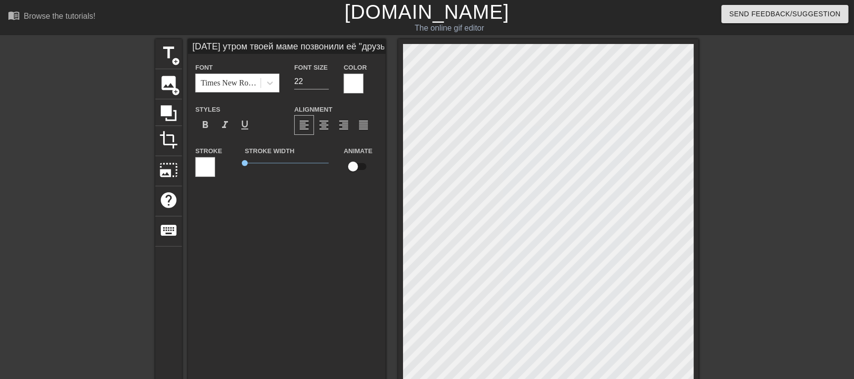
scroll to position [4, 13]
type textarea "[DATE] утром твоей маме позвонили её "друзья" и поэтому она в очень игривом нас…"
type input "[DATE] утром твоей маме позвонили её "друзья" и поэтому она в очень игривом нас…"
type textarea "[DATE] утром твоей маме позвонили её "друзья" и поэтому она в очень игривом нас…"
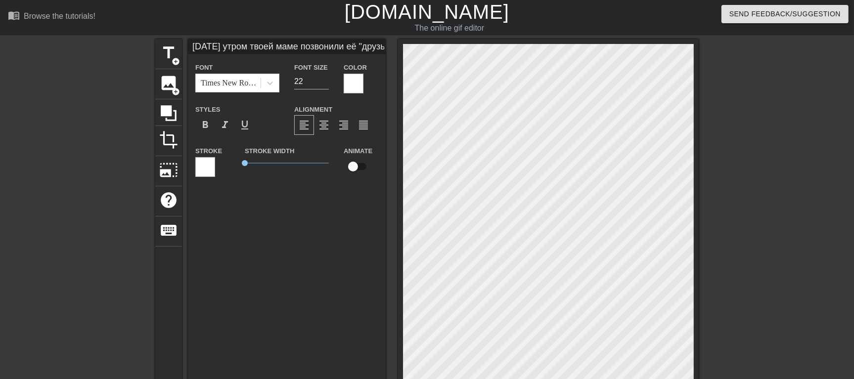
type input "[DATE] утром твоей маме позвонили её "друзья" и поэтому она в очень игривом нас…"
type textarea "[DATE] утром твоей маме позвонили её "друзья" и поэтому она в очень игривом нас…"
type input "[DATE] утром твоей маме позвонили её "друзья" и поэтому она в очень игривом нас…"
type textarea "[DATE] утром твоей маме позвонили её "друзья" и поэтому она в очень игривом нас…"
type input "[DATE] утром твоей маме позвонили её "друзья" и поэтому она в очень игривом нас…"
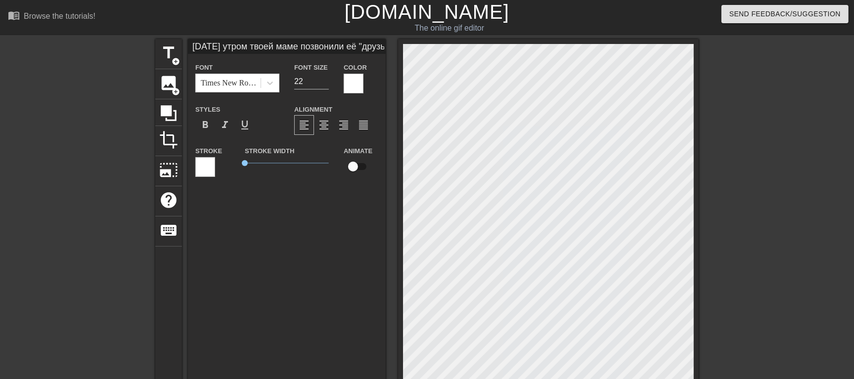
type textarea "[DATE] утром твоей маме позвонили её "друзья" и поэтому она в очень игривом нас…"
type input "[DATE] утром твоей маме позвонили её "друзья" и поэтому она в очень игривом нас…"
type textarea "[DATE] утром твоей маме позвонили её "друзья" и поэтому она в очень игривом нас…"
type input "[DATE] утром твоей маме позвонили её "друзья" и поэтому она в очень игривом нас…"
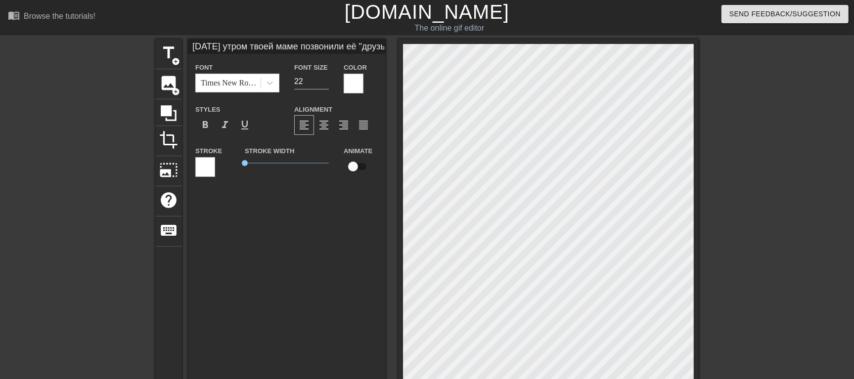
type textarea "[DATE] утром твоей маме позвонили её "друзья" и поэтому она в очень игривом нас…"
type input "[DATE] утром твоей маме позвонили её "друзья" и поэтому она в очень игривом нас…"
type textarea "[DATE] утром твоей маме позвонили её "друзья" и поэтому она в очень игривом нас…"
type input "[DATE] утром твоей маме позвонили её "друзья" и поэтому она в очень игривом нас…"
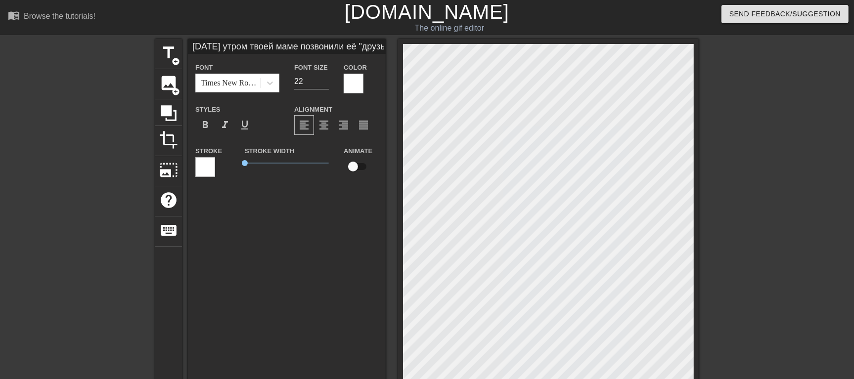
type textarea "[DATE] утром твоей маме позвонили её "друзья" и поэтому она в очень игривом нас…"
type input "[DATE] утром твоей маме позвонили её "друзья" и поэтому она в очень игривом нас…"
type textarea "[DATE] утром твоей маме позвонили её "друзья" и поэтому она в очень игривом нас…"
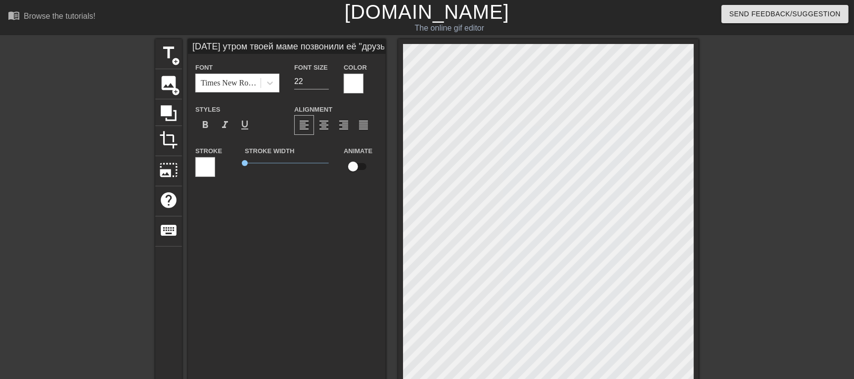
type input "[DATE] утром твоей маме позвонили её "друзья" и поэтому она в очень игривом нас…"
type textarea "[DATE] утром твоей маме позвонили её "друзья" и поэтому она в очень игривом нас…"
type input "[DATE] утром твоей маме позвонили её "друзья" и поэтому она в очень игривом нас…"
type textarea "[DATE] утром твоей маме позвонили её "друзья" и поэтому она в очень игривом нас…"
type input "[DATE] утром твоей маме позвонили её "друзья" и поэтому она в очень игривом нас…"
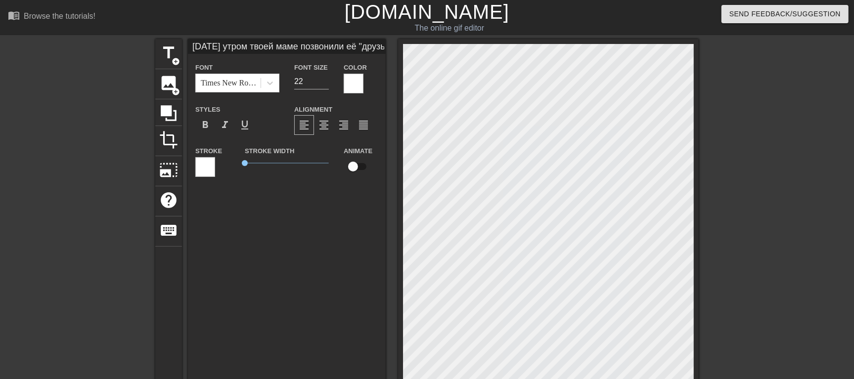
type textarea "[DATE] утром твоей маме позвонили её "друзья" и поэтому она в очень игривом нас…"
type input "[DATE] утром твоей маме позвонили её "друзья" и поэтому она в очень игривом нас…"
type textarea "[DATE] утром твоей маме позвонили её "друзья" и поэтому она в очень игривом нас…"
click at [327, 79] on input "23" at bounding box center [311, 82] width 35 height 16
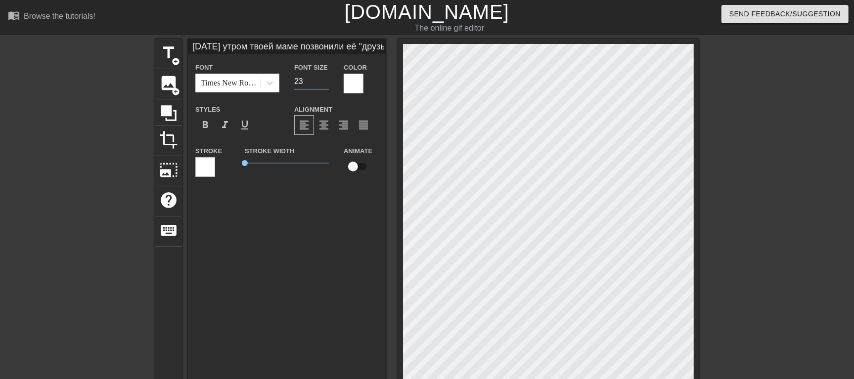
scroll to position [8, 7]
click at [761, 135] on div at bounding box center [784, 187] width 148 height 297
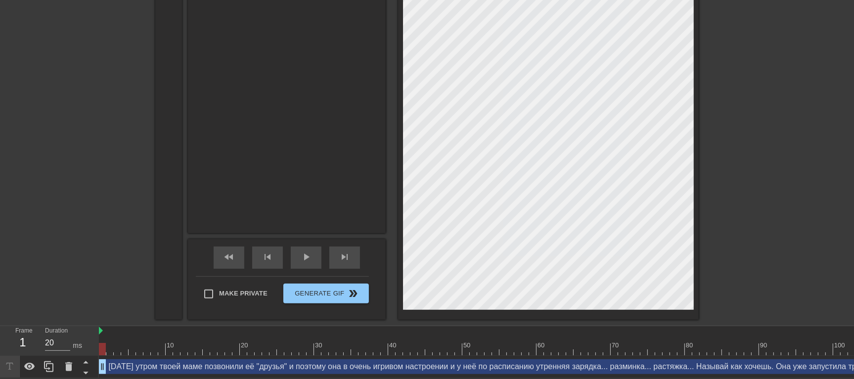
scroll to position [255, 0]
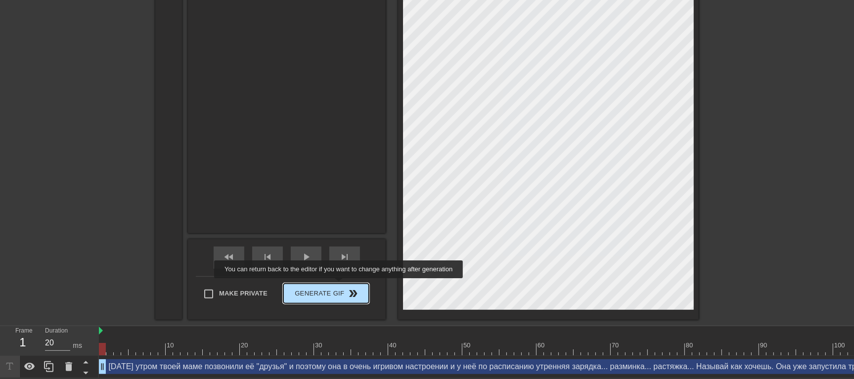
click at [340, 288] on span "Generate Gif double_arrow" at bounding box center [326, 294] width 78 height 12
